Goal: Task Accomplishment & Management: Use online tool/utility

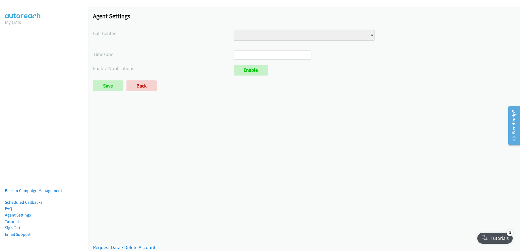
click at [369, 35] on select "CX CX Numbers" at bounding box center [304, 35] width 141 height 11
select select "[CREDIT_CARD_NUMBER]"
click at [234, 30] on select "CX CX Numbers" at bounding box center [304, 35] width 141 height 11
click at [306, 55] on b at bounding box center [307, 55] width 2 height 1
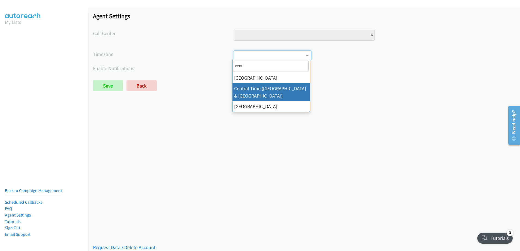
type input "cent"
select select "Central Time ([GEOGRAPHIC_DATA] & [GEOGRAPHIC_DATA])"
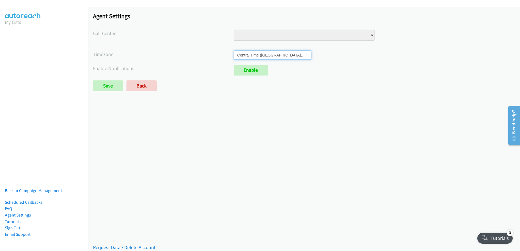
click at [370, 36] on select "CX CX Numbers" at bounding box center [304, 35] width 141 height 11
click at [234, 30] on select "CX CX Numbers" at bounding box center [304, 35] width 141 height 11
click at [245, 71] on link "Enable" at bounding box center [251, 70] width 34 height 11
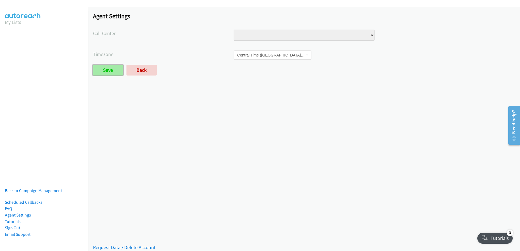
click at [104, 72] on input "Save" at bounding box center [108, 70] width 30 height 11
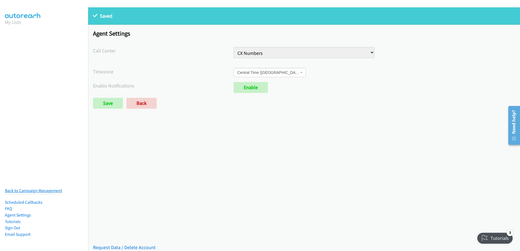
click at [30, 188] on link "Back to Campaign Management" at bounding box center [33, 190] width 57 height 5
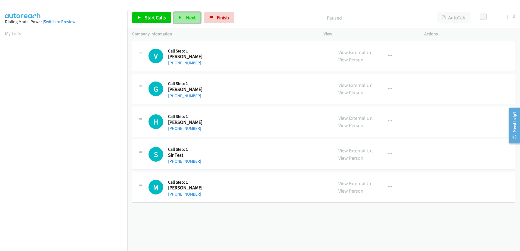
click at [180, 20] on button "Next" at bounding box center [187, 17] width 27 height 11
click at [85, 37] on section "My Lists" at bounding box center [64, 33] width 118 height 7
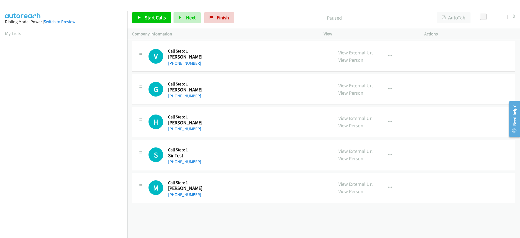
click at [100, 19] on div "Dialing Mode: Power | Switch to Preview" at bounding box center [64, 22] width 118 height 7
click at [96, 35] on section "My Lists" at bounding box center [64, 33] width 118 height 7
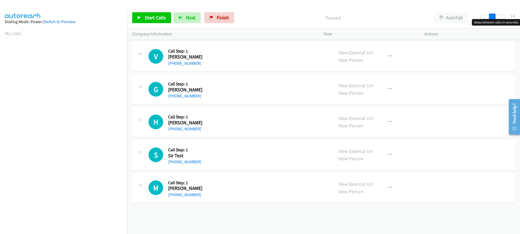
drag, startPoint x: 483, startPoint y: 17, endPoint x: 495, endPoint y: 18, distance: 11.7
click at [495, 18] on span at bounding box center [492, 17] width 7 height 7
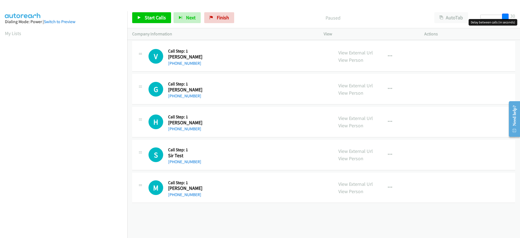
drag, startPoint x: 494, startPoint y: 17, endPoint x: 520, endPoint y: 21, distance: 26.2
click at [520, 21] on html "Start Calls Pause Next Finish Paused AutoTab AutoTab 30 Company Information Inf…" at bounding box center [260, 13] width 520 height 26
drag, startPoint x: 256, startPoint y: 126, endPoint x: 245, endPoint y: 213, distance: 87.6
click at [245, 213] on div "+1 415-964-1034 Call failed - Please reload the list and try again The Callbar …" at bounding box center [323, 139] width 393 height 198
drag, startPoint x: 219, startPoint y: 49, endPoint x: 258, endPoint y: 29, distance: 44.5
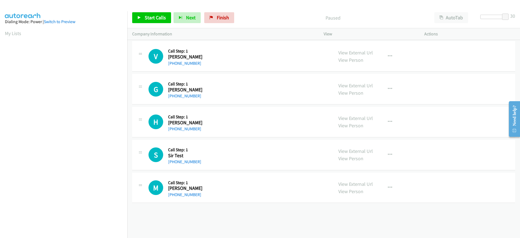
click at [258, 29] on div "Company Information" at bounding box center [223, 33] width 192 height 11
click at [153, 19] on span "Start Calls" at bounding box center [155, 17] width 21 height 6
click at [147, 15] on span "Pause" at bounding box center [151, 17] width 12 height 6
click at [152, 19] on span "Start Calls" at bounding box center [155, 17] width 21 height 6
click at [152, 19] on span "Pause" at bounding box center [151, 17] width 12 height 6
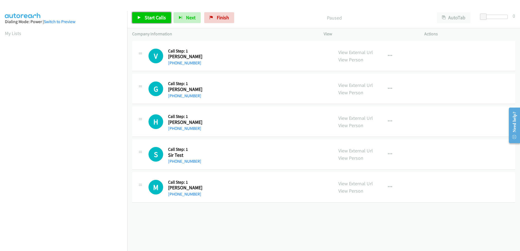
click at [146, 19] on span "Start Calls" at bounding box center [155, 17] width 21 height 6
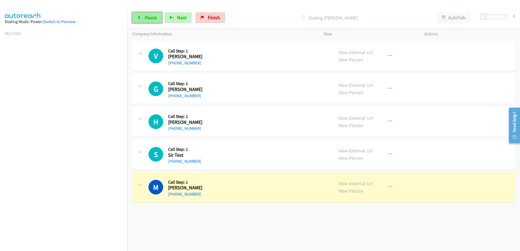
click at [145, 19] on span "Pause" at bounding box center [151, 17] width 12 height 6
click at [142, 17] on link "Start Calls" at bounding box center [151, 17] width 39 height 11
click at [208, 190] on div "M Callback Scheduled Call Step: 1 Meghan Sonenberg America/Chicago +1 573-579-5…" at bounding box center [239, 187] width 180 height 20
click at [386, 184] on button "button" at bounding box center [390, 187] width 15 height 11
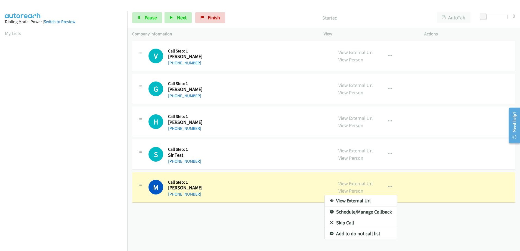
drag, startPoint x: 153, startPoint y: 221, endPoint x: 154, endPoint y: 218, distance: 3.5
click at [153, 221] on div at bounding box center [260, 125] width 520 height 251
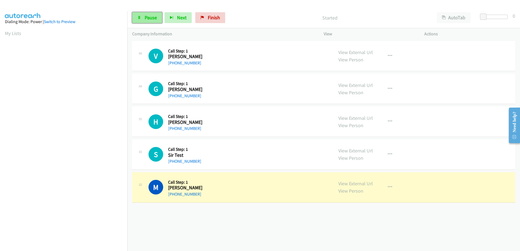
click at [137, 19] on link "Pause" at bounding box center [147, 17] width 30 height 11
click at [145, 19] on span "Start Calls" at bounding box center [155, 17] width 21 height 6
click at [140, 185] on icon at bounding box center [140, 186] width 7 height 3
click at [145, 21] on link "Pause" at bounding box center [147, 17] width 30 height 11
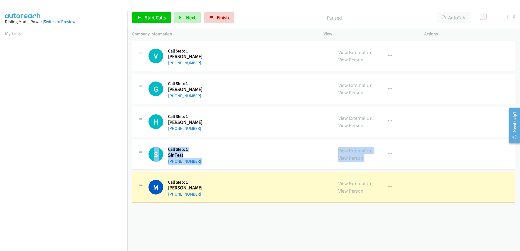
drag, startPoint x: 144, startPoint y: 185, endPoint x: 145, endPoint y: 144, distance: 41.4
click at [145, 144] on tbody "V Callback Scheduled Call Step: 1 Vincent Landewee America/Chicago +1 573-579-5…" at bounding box center [323, 122] width 393 height 164
click at [240, 184] on div "M Callback Scheduled Call Step: 1 Meghan Sonenberg America/Chicago +1 573-579-5…" at bounding box center [239, 187] width 180 height 20
click at [388, 188] on icon "button" at bounding box center [390, 187] width 4 height 4
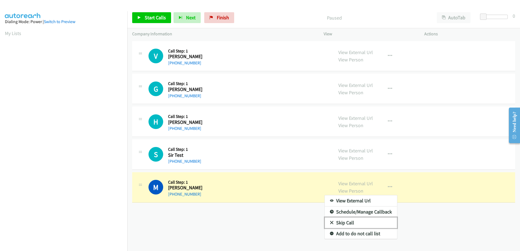
click at [347, 222] on link "Skip Call" at bounding box center [361, 223] width 72 height 11
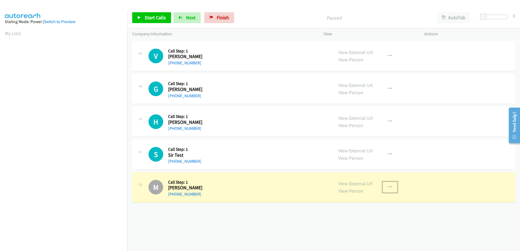
click at [389, 188] on icon "button" at bounding box center [390, 187] width 4 height 4
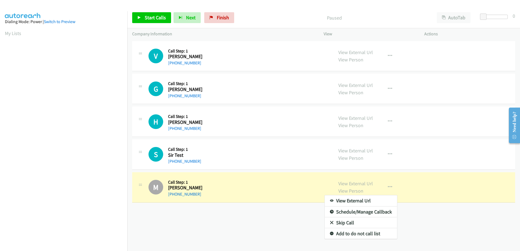
click at [140, 18] on div at bounding box center [260, 125] width 520 height 251
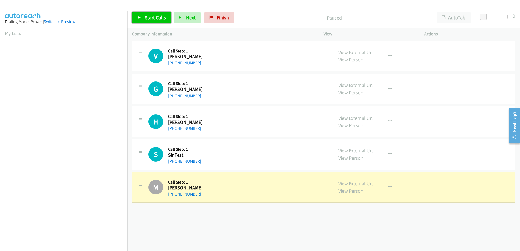
click at [146, 17] on span "Start Calls" at bounding box center [155, 17] width 21 height 6
click at [390, 187] on button "button" at bounding box center [390, 187] width 15 height 11
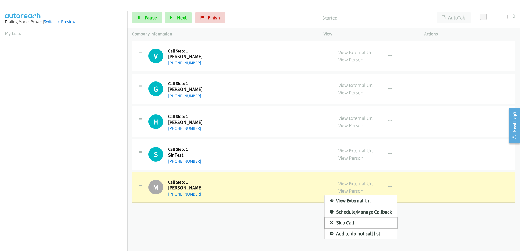
click at [344, 223] on link "Skip Call" at bounding box center [361, 223] width 72 height 11
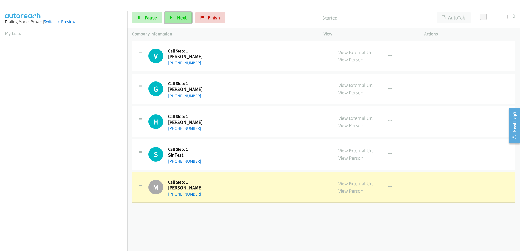
click at [173, 20] on button "Next" at bounding box center [178, 17] width 27 height 11
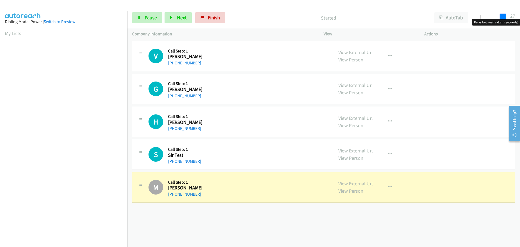
drag, startPoint x: 484, startPoint y: 17, endPoint x: 509, endPoint y: 17, distance: 25.0
click at [509, 17] on div at bounding box center [493, 19] width 35 height 8
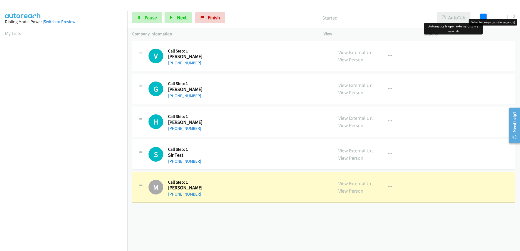
drag, startPoint x: 507, startPoint y: 17, endPoint x: 467, endPoint y: 17, distance: 39.7
click at [467, 17] on div "Start Calls Pause Next Finish Started AutoTab AutoTab 0" at bounding box center [323, 17] width 393 height 21
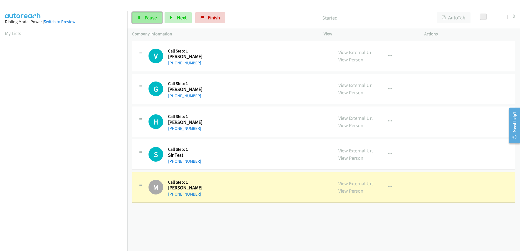
click at [148, 19] on span "Pause" at bounding box center [151, 17] width 12 height 6
click at [141, 19] on link "Start Calls" at bounding box center [151, 17] width 39 height 11
click at [145, 16] on span "Pause" at bounding box center [151, 17] width 12 height 6
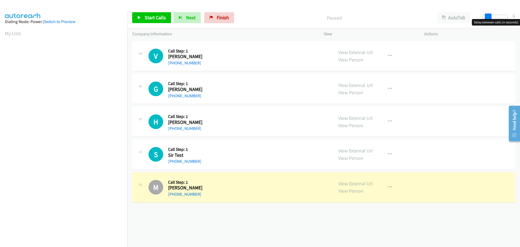
drag, startPoint x: 483, startPoint y: 18, endPoint x: 490, endPoint y: 18, distance: 7.1
click at [490, 18] on span at bounding box center [488, 17] width 7 height 7
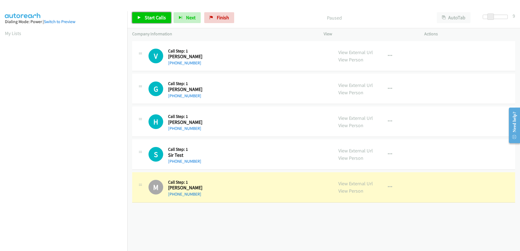
click at [146, 18] on span "Start Calls" at bounding box center [155, 17] width 21 height 6
click at [139, 16] on icon at bounding box center [139, 18] width 4 height 4
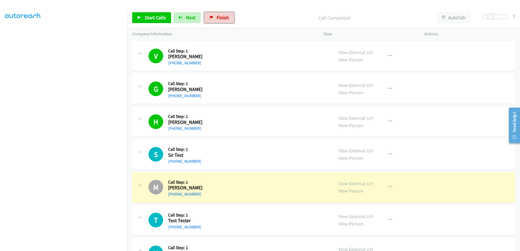
drag, startPoint x: 221, startPoint y: 20, endPoint x: 287, endPoint y: 16, distance: 65.6
click at [221, 20] on span "Finish" at bounding box center [223, 17] width 12 height 6
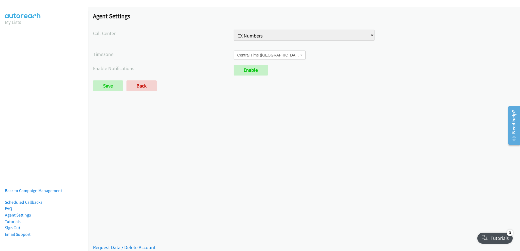
click at [272, 33] on select "CX CX Numbers" at bounding box center [304, 35] width 141 height 11
select select "5725646302593024"
click at [234, 30] on select "CX CX Numbers" at bounding box center [304, 35] width 141 height 11
click at [112, 85] on input "Save" at bounding box center [108, 86] width 30 height 11
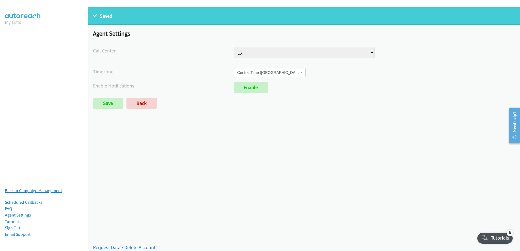
click at [27, 188] on link "Back to Campaign Management" at bounding box center [33, 190] width 57 height 5
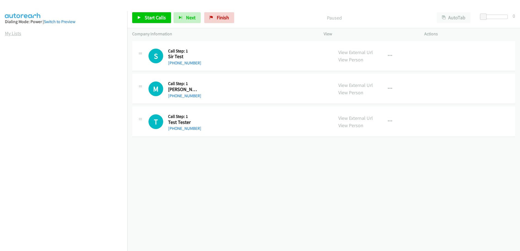
click at [5, 31] on link "My Lists" at bounding box center [13, 33] width 16 height 6
click at [151, 19] on span "Start Calls" at bounding box center [155, 17] width 21 height 6
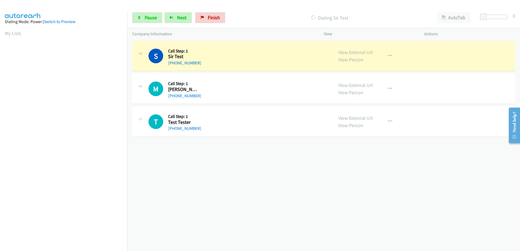
scroll to position [54, 0]
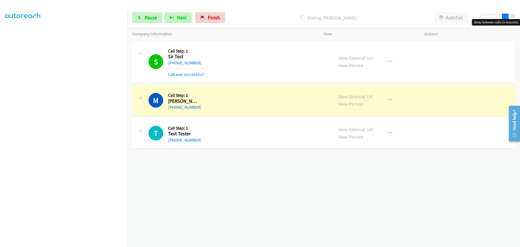
drag, startPoint x: 483, startPoint y: 18, endPoint x: 514, endPoint y: 20, distance: 30.6
click at [514, 20] on body "Start Calls Pause Next Finish Dialing Michael Stover AutoTab AutoTab 30 Company…" at bounding box center [260, 13] width 520 height 26
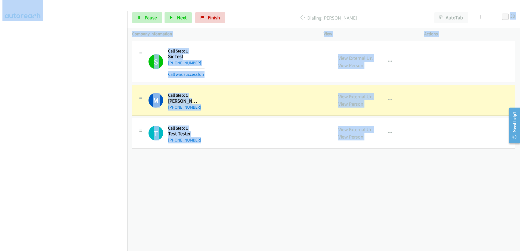
drag, startPoint x: 509, startPoint y: 17, endPoint x: 521, endPoint y: 17, distance: 12.2
click at [520, 17] on html "Start Calls Pause Next Finish Dialing Michael Stover AutoTab AutoTab 30 Company…" at bounding box center [260, 13] width 520 height 26
click at [459, 171] on div "+1 415-964-1034 Call failed - Please reload the list and try again The Callbar …" at bounding box center [323, 146] width 393 height 212
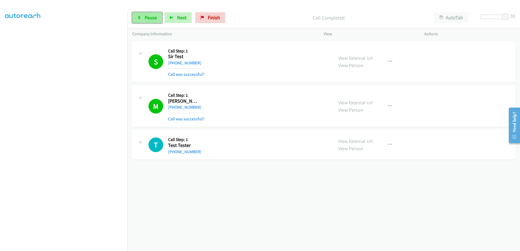
click at [146, 19] on span "Pause" at bounding box center [151, 17] width 12 height 6
click at [147, 19] on span "Start Calls" at bounding box center [155, 17] width 21 height 6
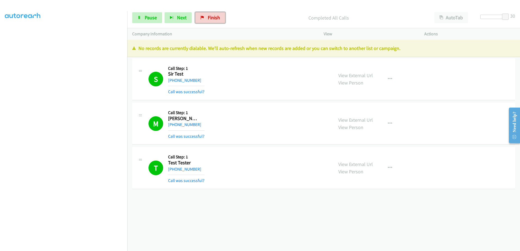
drag, startPoint x: 208, startPoint y: 21, endPoint x: 290, endPoint y: 17, distance: 82.3
click at [208, 21] on link "Finish" at bounding box center [210, 17] width 30 height 11
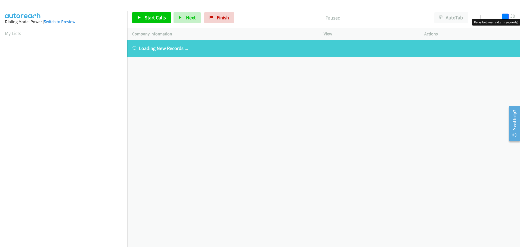
drag, startPoint x: 483, startPoint y: 17, endPoint x: 519, endPoint y: 20, distance: 36.0
click at [519, 20] on body "Start Calls Pause Next Finish Paused AutoTab AutoTab 30 Company Information Inf…" at bounding box center [260, 13] width 520 height 26
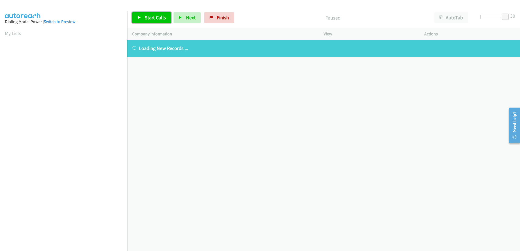
click at [151, 20] on span "Start Calls" at bounding box center [155, 17] width 21 height 6
click at [139, 20] on link "Pause" at bounding box center [147, 17] width 30 height 11
click at [222, 20] on span "Finish" at bounding box center [223, 17] width 12 height 6
